Goal: Task Accomplishment & Management: Use online tool/utility

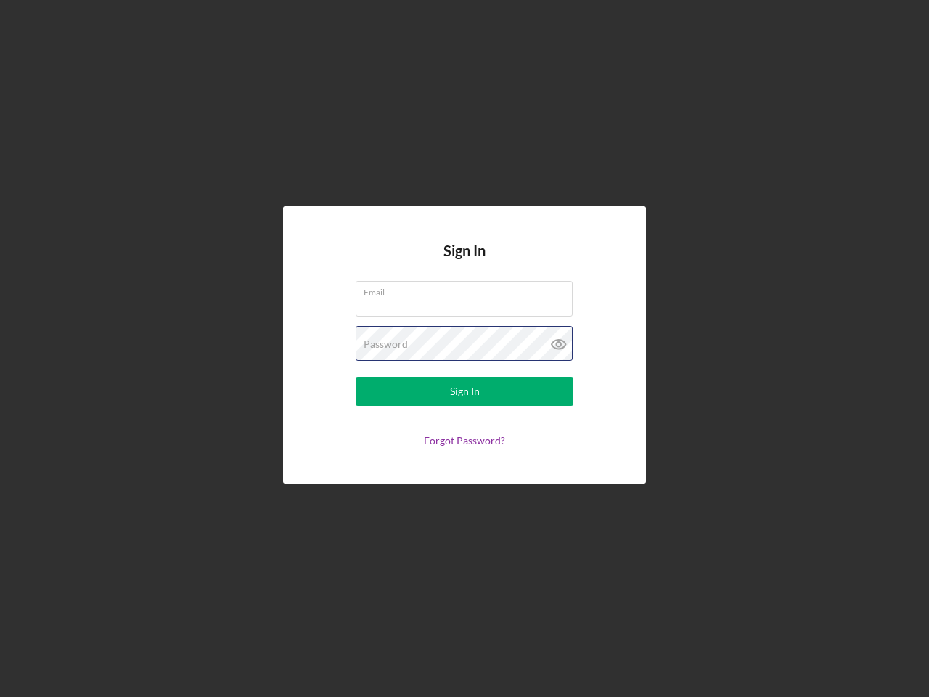
click at [465, 349] on div "Password" at bounding box center [465, 344] width 218 height 36
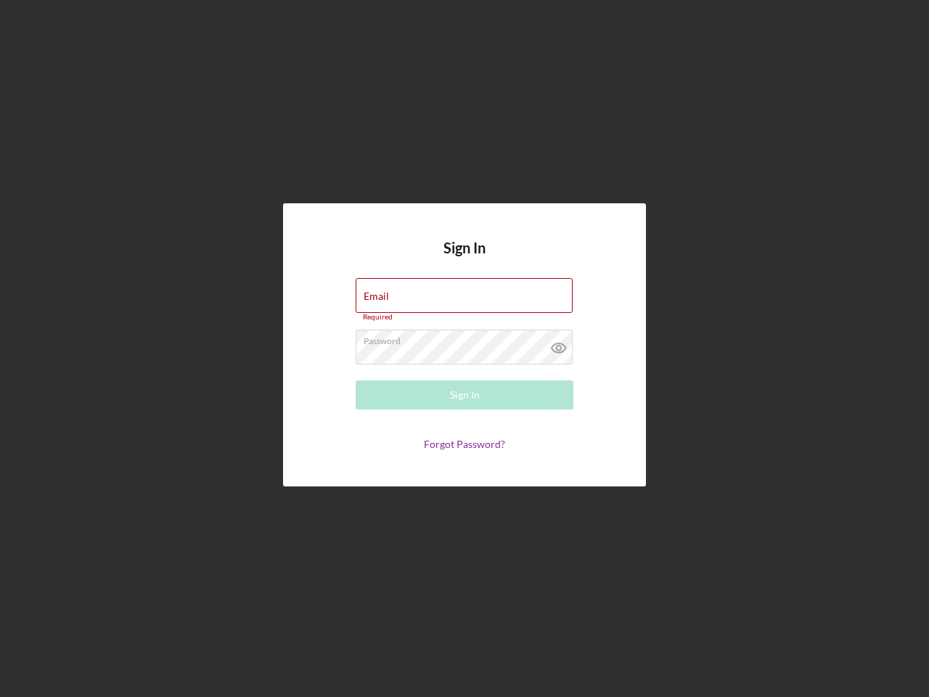
click at [559, 344] on icon at bounding box center [559, 348] width 36 height 36
